Goal: Task Accomplishment & Management: Use online tool/utility

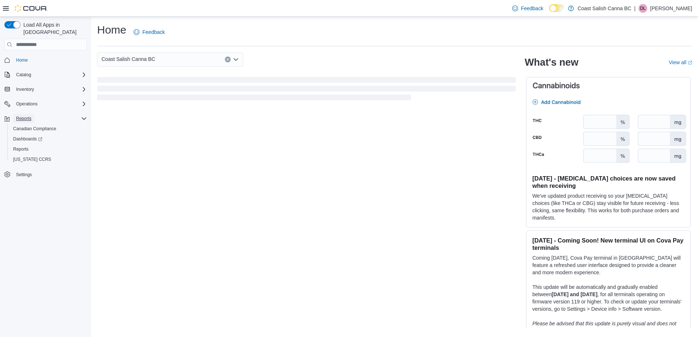
click at [29, 116] on span "Reports" at bounding box center [23, 119] width 15 height 6
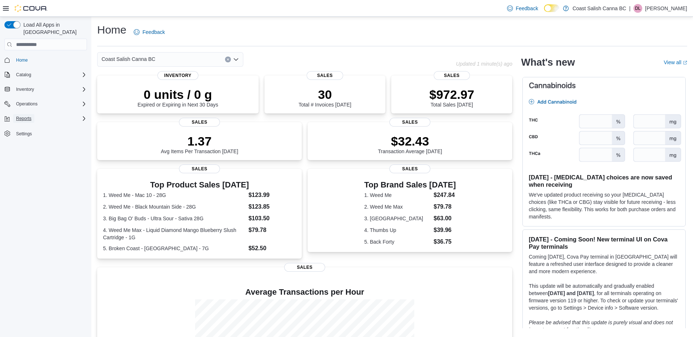
click at [30, 116] on span "Reports" at bounding box center [23, 119] width 15 height 6
click at [22, 146] on span "Reports" at bounding box center [20, 149] width 15 height 6
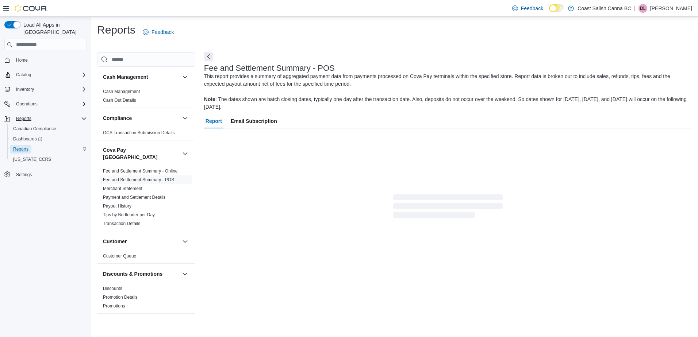
click at [22, 146] on span "Reports" at bounding box center [20, 149] width 15 height 6
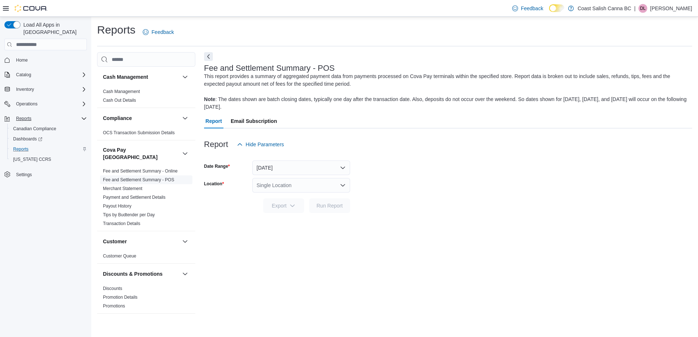
click at [150, 177] on link "Fee and Settlement Summary - POS" at bounding box center [138, 179] width 71 height 5
click at [345, 186] on icon "Open list of options" at bounding box center [343, 186] width 6 height 6
click at [321, 221] on span "1449B Macmillan Road, Nanaimo BC V9X 1M3" at bounding box center [302, 218] width 50 height 7
click at [326, 206] on span "Run Report" at bounding box center [330, 205] width 26 height 7
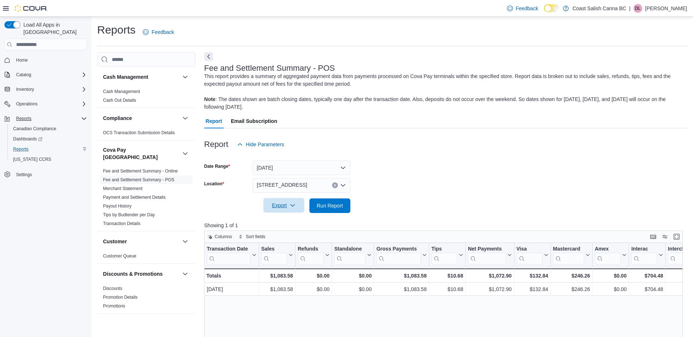
click at [296, 205] on span "Export" at bounding box center [284, 205] width 32 height 15
click at [285, 237] on span "Export to Csv" at bounding box center [284, 235] width 33 height 6
click at [343, 185] on icon "Open list of options" at bounding box center [343, 186] width 6 height 6
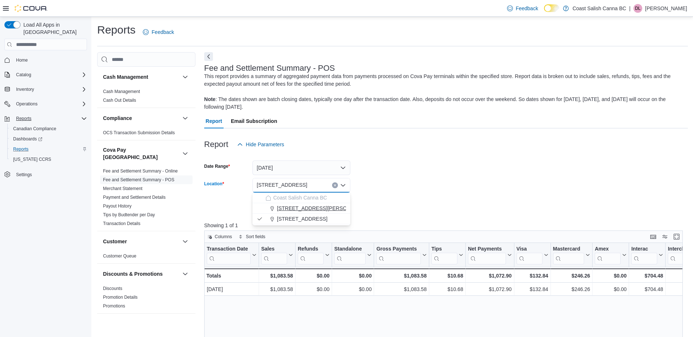
click at [317, 208] on span "102-1840 Stewart Avenue Nanaimo V9S 4E6" at bounding box center [323, 208] width 93 height 7
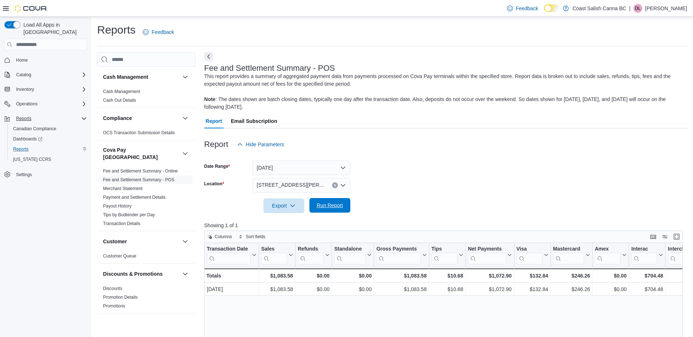
click at [328, 204] on span "Run Report" at bounding box center [330, 205] width 26 height 7
click at [295, 204] on icon "button" at bounding box center [293, 206] width 6 height 6
click at [288, 235] on span "Export to Csv" at bounding box center [284, 235] width 33 height 6
